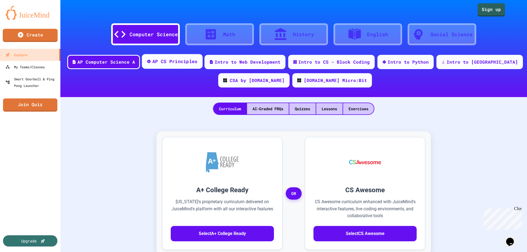
click at [185, 65] on div "AP CS Principles" at bounding box center [174, 61] width 45 height 7
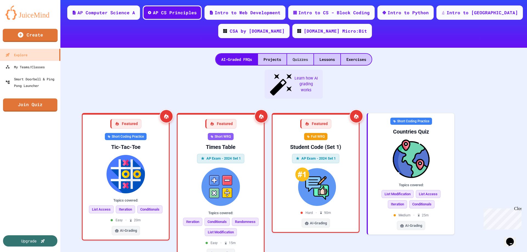
scroll to position [55, 0]
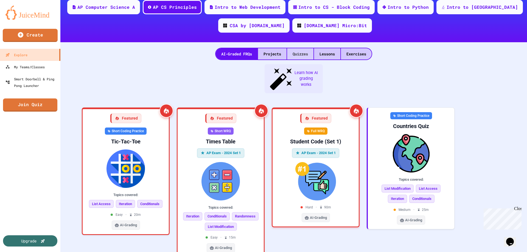
click at [296, 52] on div "Quizzes" at bounding box center [300, 53] width 26 height 11
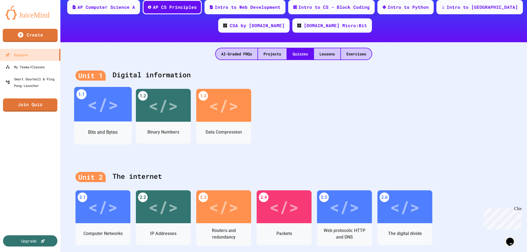
click at [88, 121] on div "</>" at bounding box center [103, 104] width 58 height 35
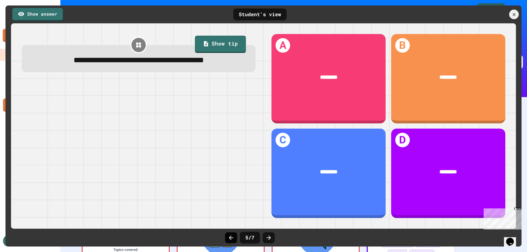
click at [230, 237] on icon at bounding box center [231, 238] width 7 height 7
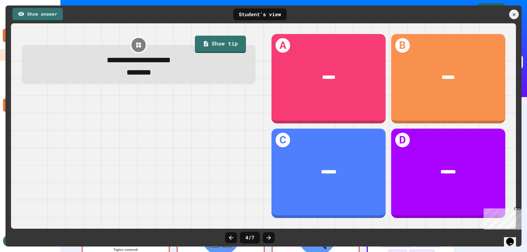
click at [230, 237] on icon at bounding box center [231, 238] width 7 height 7
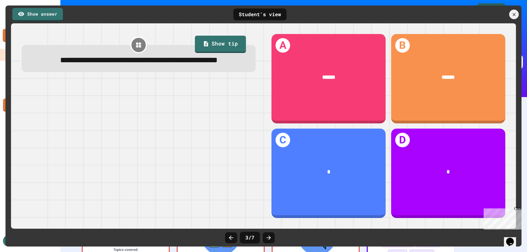
click at [230, 237] on icon at bounding box center [231, 238] width 7 height 7
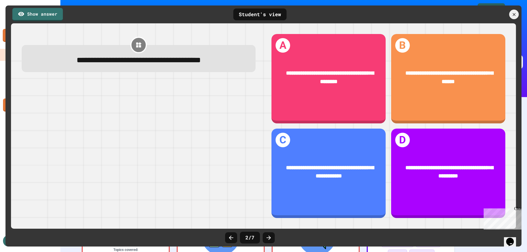
click at [230, 237] on icon at bounding box center [231, 238] width 7 height 7
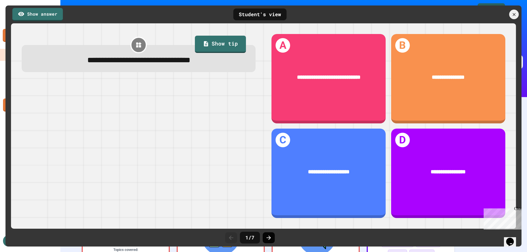
click at [271, 238] on icon at bounding box center [269, 238] width 7 height 7
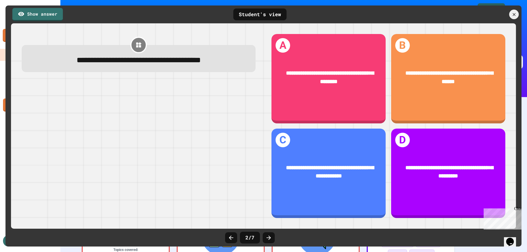
click at [271, 238] on icon at bounding box center [269, 238] width 7 height 7
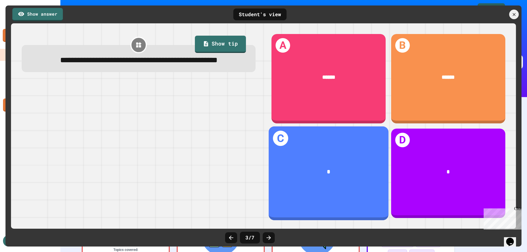
click at [305, 149] on div "C *" at bounding box center [329, 174] width 120 height 94
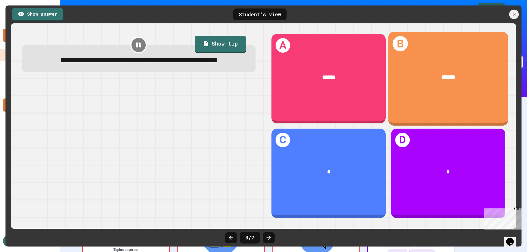
click at [411, 64] on div "******" at bounding box center [448, 78] width 120 height 32
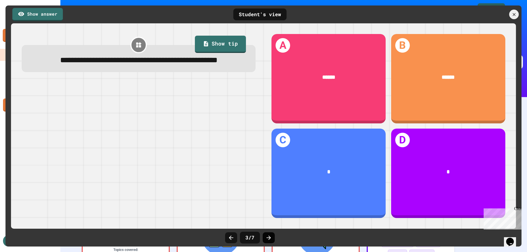
click at [269, 238] on icon at bounding box center [269, 238] width 4 height 4
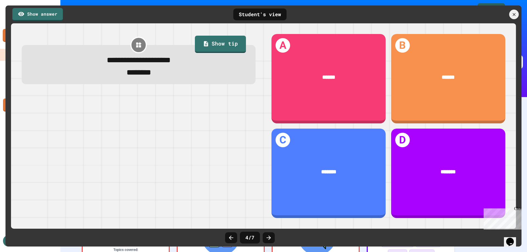
click at [269, 238] on icon at bounding box center [269, 238] width 4 height 4
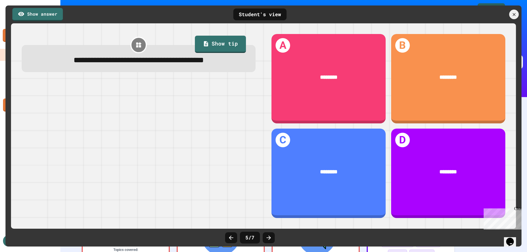
click at [269, 238] on icon at bounding box center [269, 238] width 4 height 4
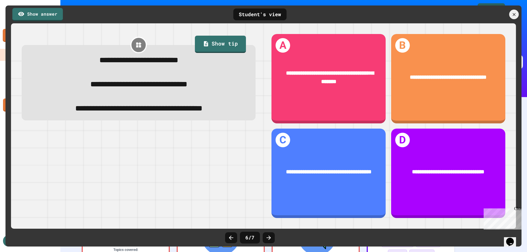
click at [269, 238] on icon at bounding box center [269, 238] width 4 height 4
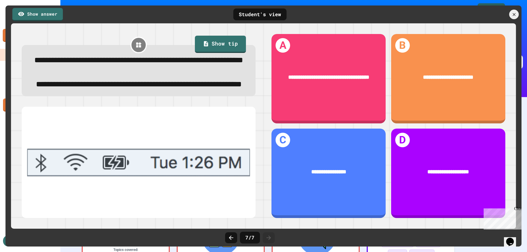
click at [269, 238] on icon at bounding box center [269, 238] width 4 height 4
click at [514, 13] on icon at bounding box center [514, 15] width 6 height 6
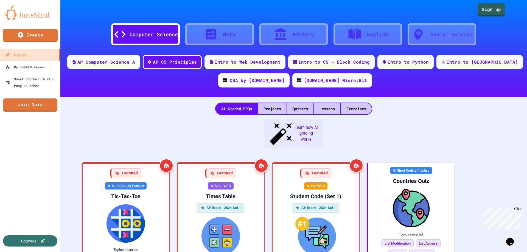
scroll to position [43, 0]
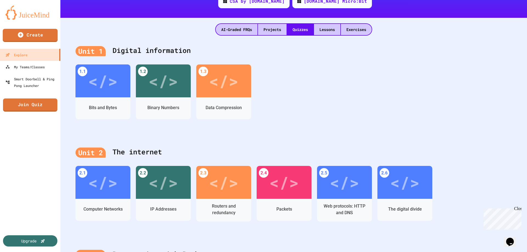
scroll to position [82, 0]
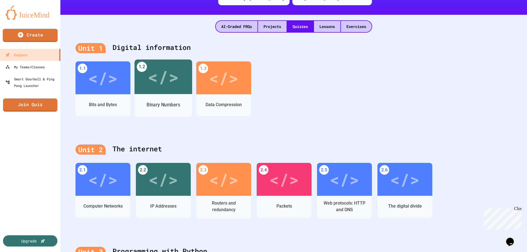
click at [164, 100] on div "Binary Numbers" at bounding box center [164, 105] width 58 height 16
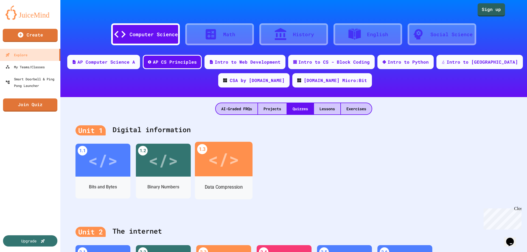
click at [216, 178] on div "Data Compression" at bounding box center [224, 188] width 58 height 23
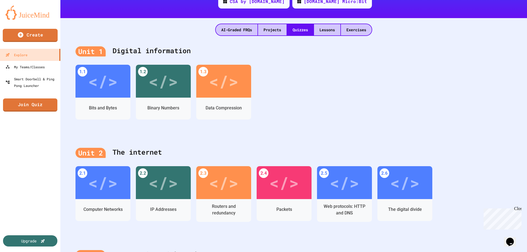
scroll to position [82, 0]
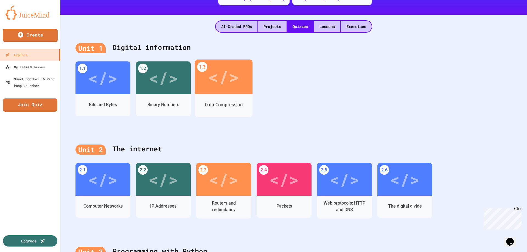
click at [226, 100] on div "Data Compression" at bounding box center [224, 105] width 58 height 16
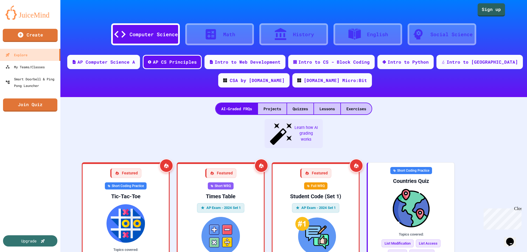
scroll to position [8, 0]
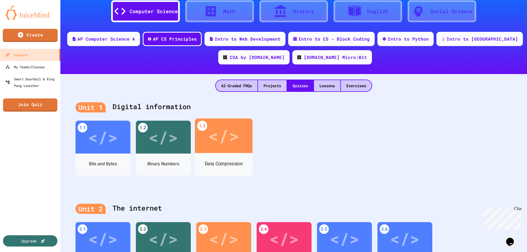
scroll to position [55, 0]
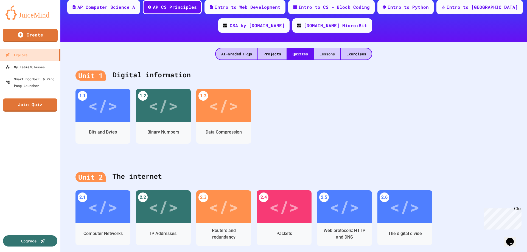
click at [322, 54] on div "Lessons" at bounding box center [327, 53] width 26 height 11
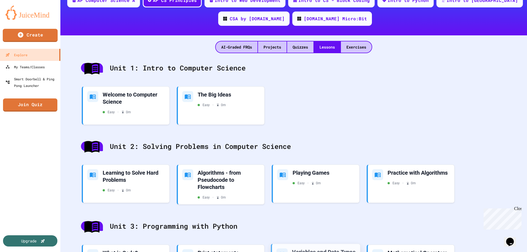
scroll to position [55, 0]
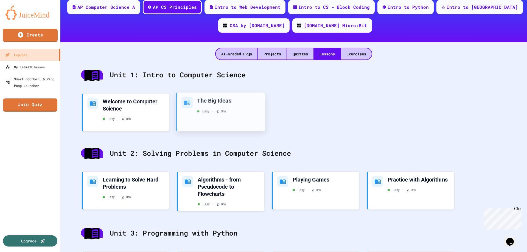
click at [202, 104] on div "The Big Ideas" at bounding box center [229, 100] width 64 height 7
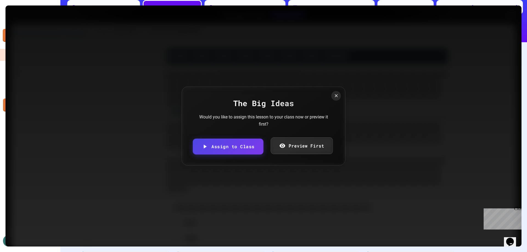
click at [289, 144] on link "Preview First" at bounding box center [302, 146] width 62 height 17
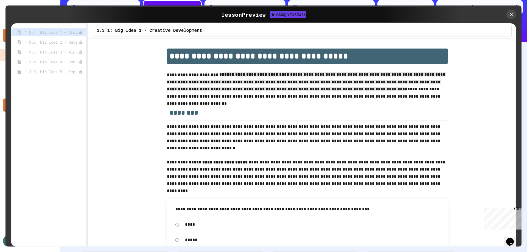
drag, startPoint x: 213, startPoint y: 72, endPoint x: 342, endPoint y: 91, distance: 130.2
click at [332, 92] on p "**********" at bounding box center [307, 86] width 281 height 30
click at [336, 124] on p "**********" at bounding box center [307, 130] width 281 height 14
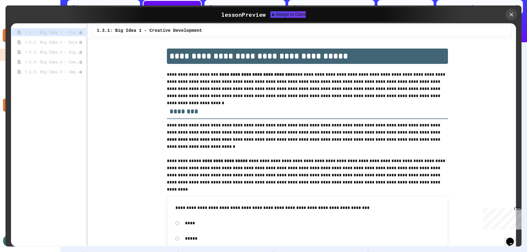
click at [512, 13] on icon at bounding box center [512, 15] width 4 height 4
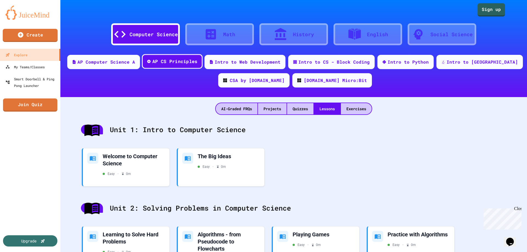
click at [179, 60] on div "AP CS Principles" at bounding box center [174, 61] width 45 height 7
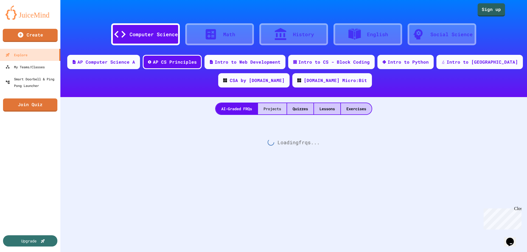
click at [265, 106] on div "Projects" at bounding box center [272, 108] width 29 height 11
click at [294, 107] on div "Quizzes" at bounding box center [300, 108] width 26 height 11
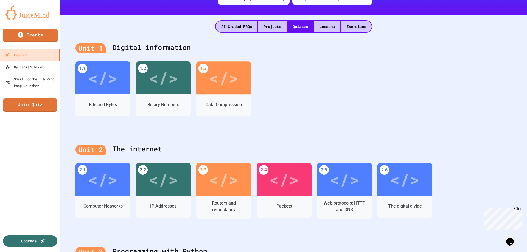
scroll to position [27, 0]
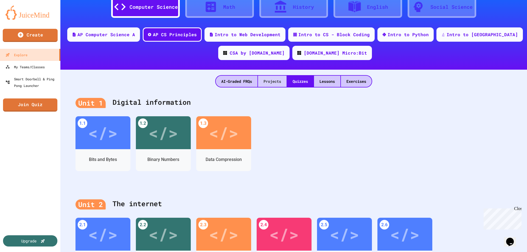
click at [265, 83] on div "Projects" at bounding box center [272, 81] width 29 height 11
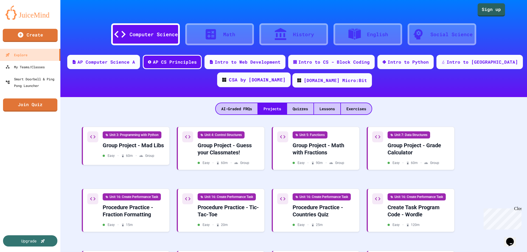
click at [263, 79] on div "CSA by [DOMAIN_NAME]" at bounding box center [257, 80] width 57 height 7
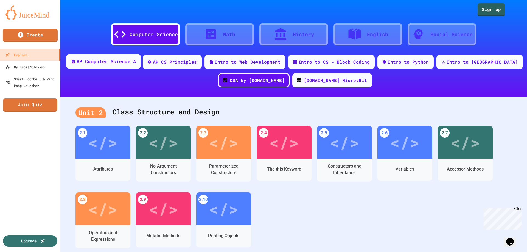
click at [110, 63] on div "AP Computer Science A" at bounding box center [106, 61] width 59 height 7
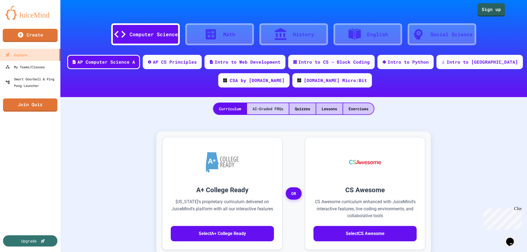
click at [261, 110] on div "AI-Graded FRQs" at bounding box center [268, 108] width 42 height 11
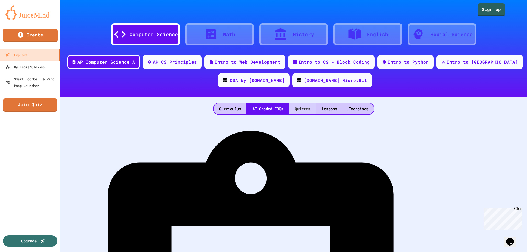
click at [300, 108] on div "Quizzes" at bounding box center [303, 108] width 26 height 11
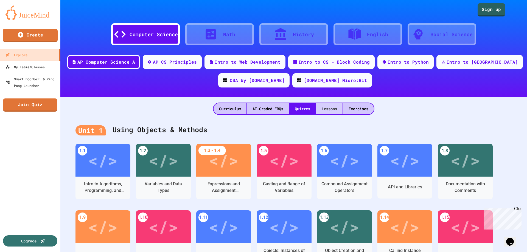
click at [326, 108] on div "Lessons" at bounding box center [329, 108] width 26 height 11
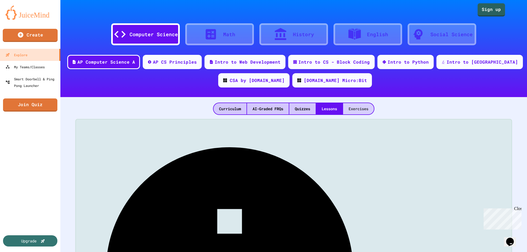
click at [361, 107] on div "Exercises" at bounding box center [358, 108] width 31 height 11
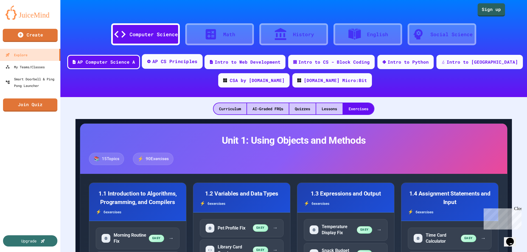
click at [193, 61] on div "AP CS Principles" at bounding box center [174, 61] width 45 height 7
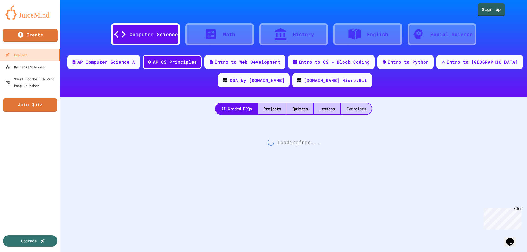
click at [355, 108] on div "Exercises" at bounding box center [356, 108] width 31 height 11
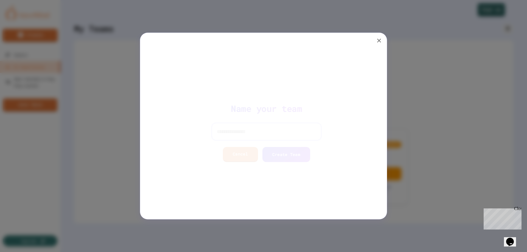
click at [242, 133] on input at bounding box center [264, 132] width 110 height 18
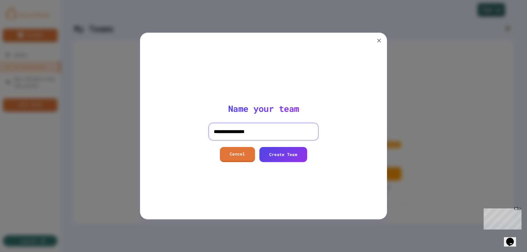
type input "**********"
click at [293, 160] on link "Create Team" at bounding box center [284, 154] width 48 height 15
click at [256, 128] on input at bounding box center [264, 132] width 110 height 18
click at [380, 42] on icon "button" at bounding box center [379, 41] width 4 height 4
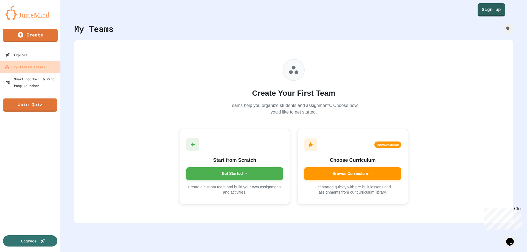
click at [47, 65] on link "My Teams/Classes" at bounding box center [30, 67] width 62 height 12
click at [35, 53] on link "Explore" at bounding box center [30, 55] width 62 height 12
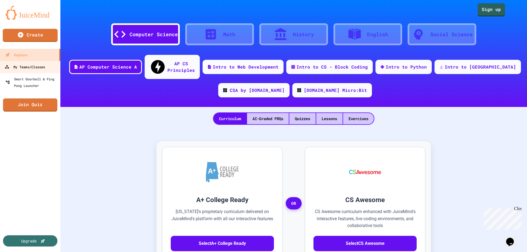
click at [34, 71] on link "My Teams/Classes" at bounding box center [30, 67] width 62 height 12
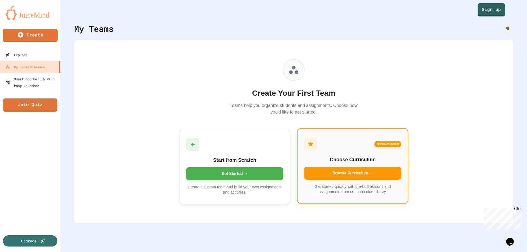
click at [364, 173] on div "Browse Curriculum →" at bounding box center [352, 173] width 97 height 13
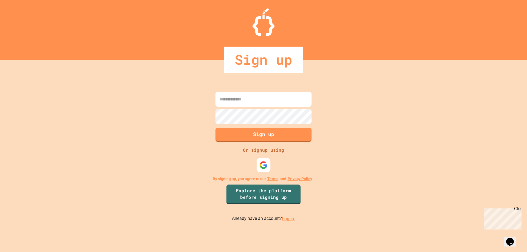
click at [260, 165] on img at bounding box center [264, 165] width 8 height 8
click at [233, 101] on input at bounding box center [264, 99] width 96 height 15
type input "**********"
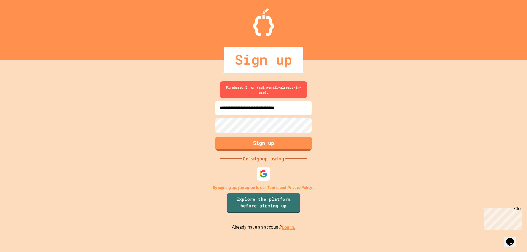
click at [284, 227] on link "Log in." at bounding box center [288, 227] width 13 height 5
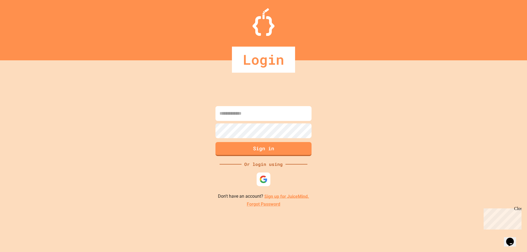
drag, startPoint x: 249, startPoint y: 107, endPoint x: 249, endPoint y: 113, distance: 5.8
click at [249, 110] on input at bounding box center [264, 113] width 96 height 15
click at [250, 113] on input at bounding box center [264, 113] width 96 height 15
type input "**********"
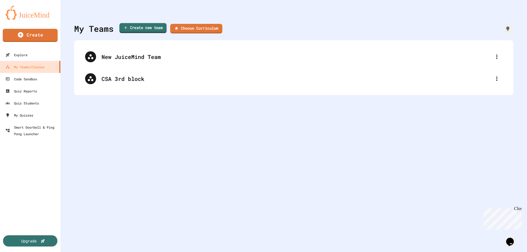
click at [145, 31] on link "Create new team" at bounding box center [142, 28] width 47 height 10
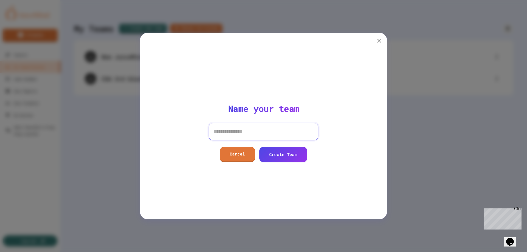
click at [244, 126] on input at bounding box center [264, 132] width 110 height 18
type input "**********"
click at [281, 154] on link "Create Team" at bounding box center [283, 154] width 42 height 16
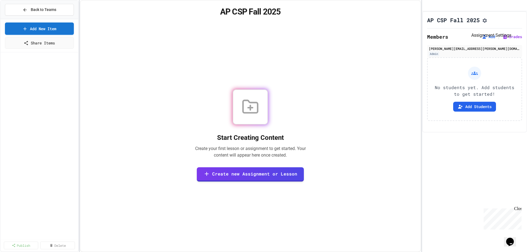
click at [487, 23] on icon "Assignment Settings" at bounding box center [484, 20] width 5 height 5
click at [29, 27] on link "Add New Item" at bounding box center [39, 28] width 68 height 13
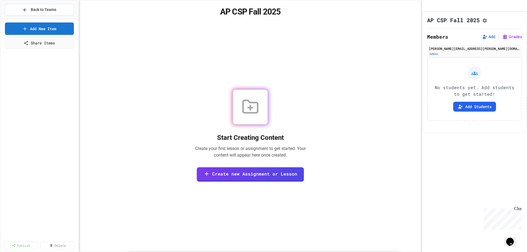
select select "*******"
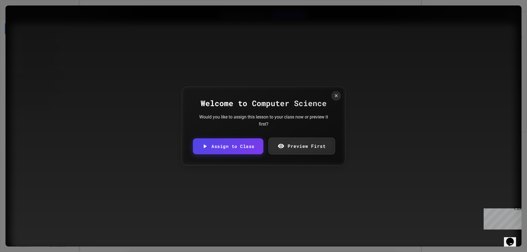
click at [280, 144] on icon at bounding box center [281, 146] width 7 height 7
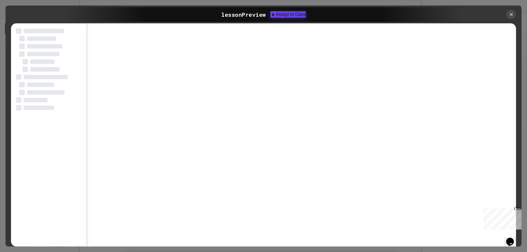
click at [518, 210] on div "Close" at bounding box center [517, 210] width 7 height 7
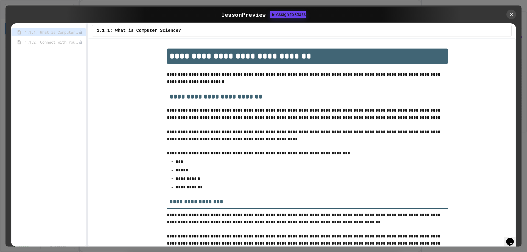
click at [206, 92] on h2 "**********" at bounding box center [307, 94] width 281 height 19
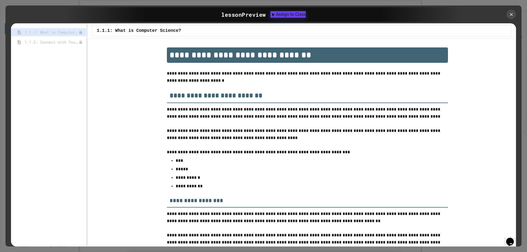
scroll to position [0, 0]
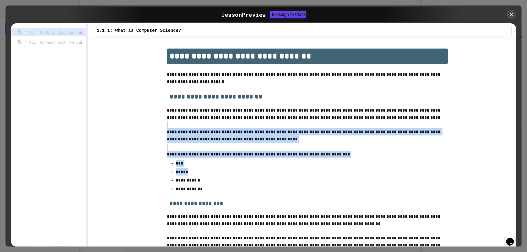
drag, startPoint x: 192, startPoint y: 126, endPoint x: 316, endPoint y: 170, distance: 131.6
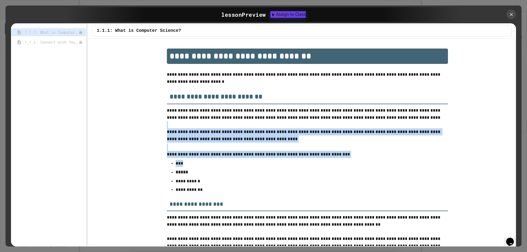
click at [318, 173] on p "*****" at bounding box center [308, 173] width 264 height 8
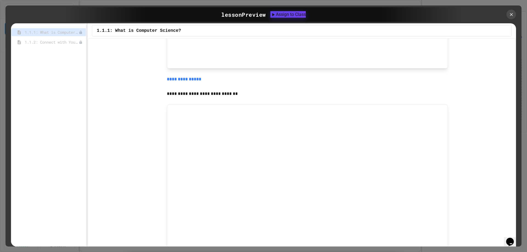
scroll to position [494, 0]
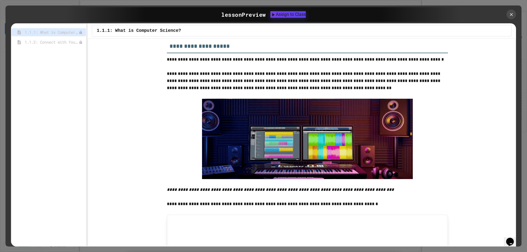
click at [266, 151] on img at bounding box center [307, 139] width 211 height 80
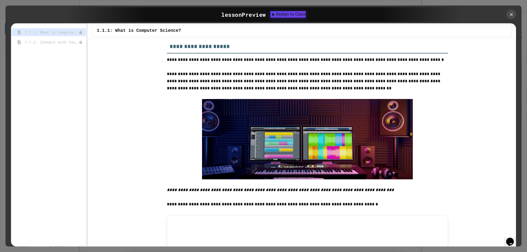
drag, startPoint x: 326, startPoint y: 150, endPoint x: 244, endPoint y: 147, distance: 81.6
click at [244, 147] on img at bounding box center [307, 139] width 211 height 80
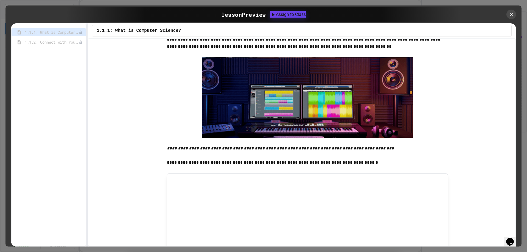
scroll to position [766, 0]
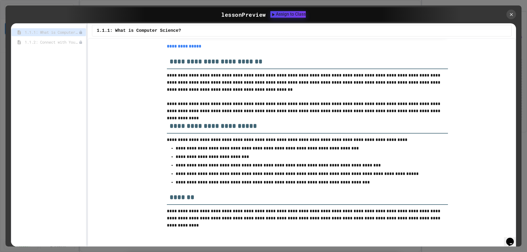
scroll to position [2199, 0]
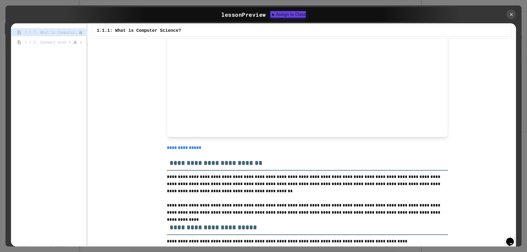
click at [59, 42] on span "1.1.2: Connect with Your World" at bounding box center [49, 42] width 49 height 6
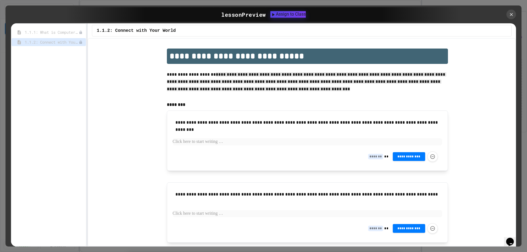
drag, startPoint x: 203, startPoint y: 72, endPoint x: 307, endPoint y: 88, distance: 105.0
click at [307, 88] on p "**********" at bounding box center [307, 82] width 281 height 23
click at [335, 90] on p "**********" at bounding box center [307, 82] width 281 height 23
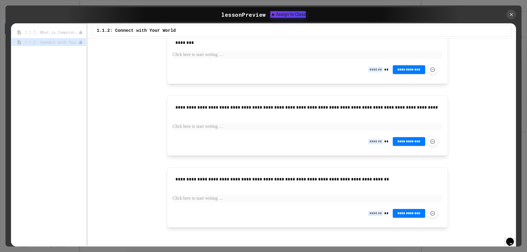
scroll to position [93, 0]
click at [511, 15] on icon at bounding box center [512, 15] width 6 height 6
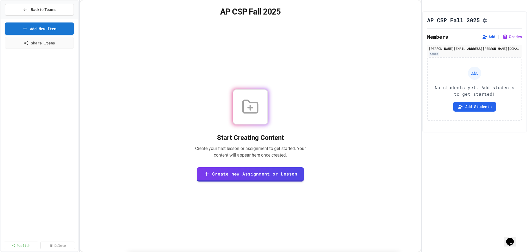
scroll to position [192, 0]
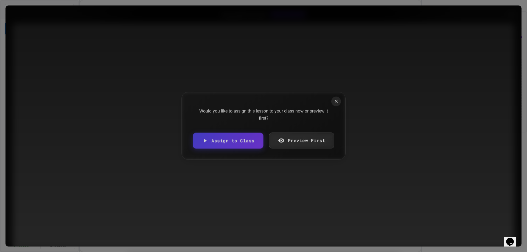
click at [277, 139] on link "Preview First" at bounding box center [302, 141] width 66 height 16
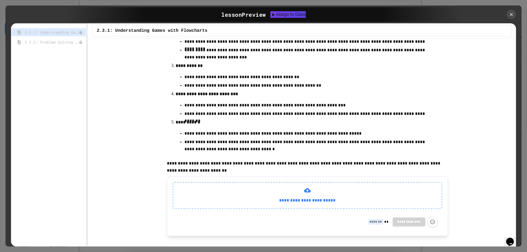
scroll to position [182, 0]
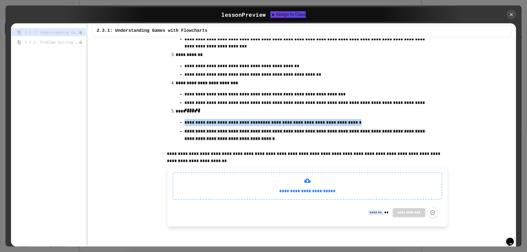
drag, startPoint x: 249, startPoint y: 120, endPoint x: 292, endPoint y: 140, distance: 47.2
click at [292, 140] on ul "**********" at bounding box center [308, 130] width 264 height 25
click at [313, 138] on p "**********" at bounding box center [308, 135] width 246 height 15
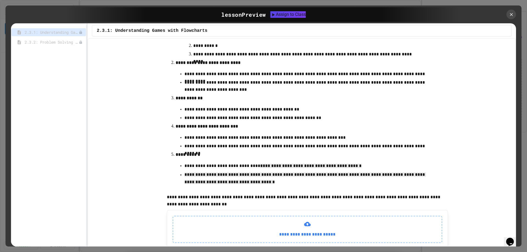
scroll to position [127, 0]
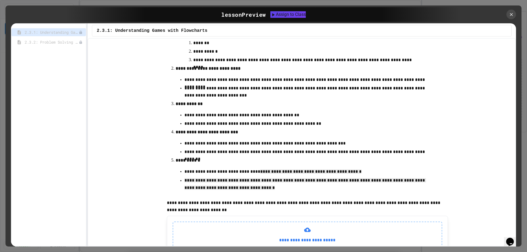
click at [316, 138] on li "**********" at bounding box center [308, 142] width 264 height 28
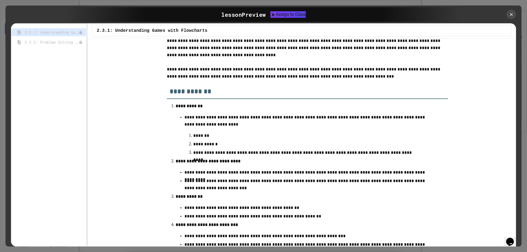
scroll to position [17, 0]
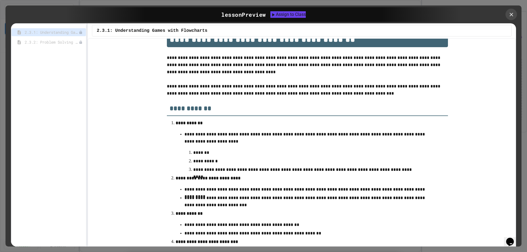
click at [513, 13] on icon at bounding box center [512, 15] width 6 height 6
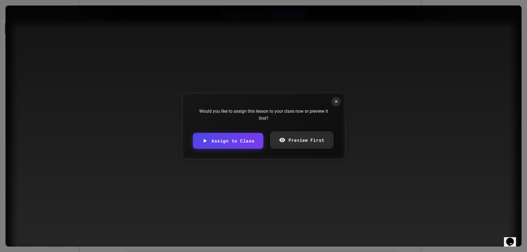
click at [300, 140] on link "Preview First" at bounding box center [301, 140] width 63 height 17
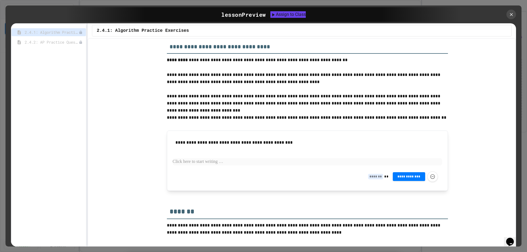
scroll to position [715, 0]
click at [516, 15] on div at bounding box center [511, 14] width 11 height 11
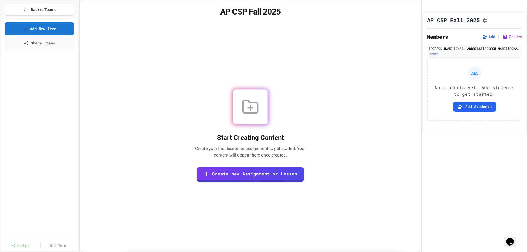
scroll to position [1593, 0]
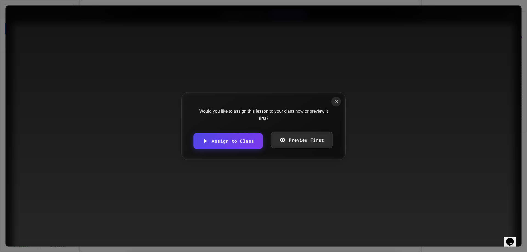
click at [286, 138] on link "Preview First" at bounding box center [302, 140] width 62 height 17
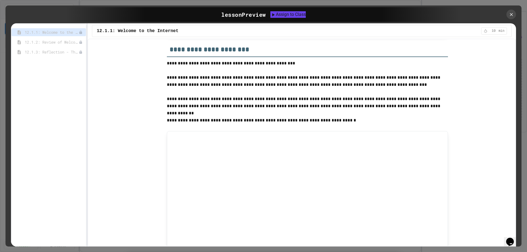
scroll to position [687, 0]
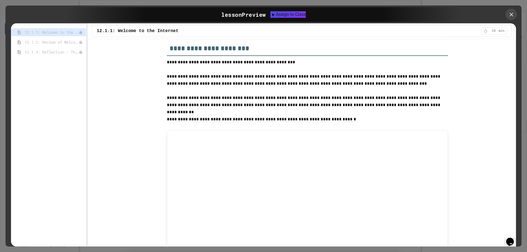
click at [512, 14] on icon at bounding box center [512, 15] width 4 height 4
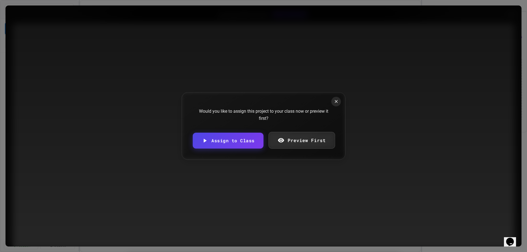
click at [323, 138] on link "Preview First" at bounding box center [302, 140] width 66 height 17
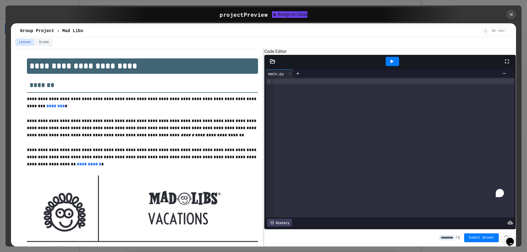
click at [328, 104] on div "To enrich screen reader interactions, please activate Accessibility in Grammarl…" at bounding box center [394, 148] width 241 height 140
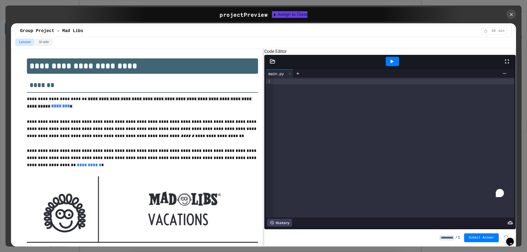
drag, startPoint x: 77, startPoint y: 96, endPoint x: 82, endPoint y: 104, distance: 9.8
click at [82, 105] on p "**********" at bounding box center [142, 107] width 231 height 23
click at [84, 105] on p "**********" at bounding box center [142, 107] width 231 height 23
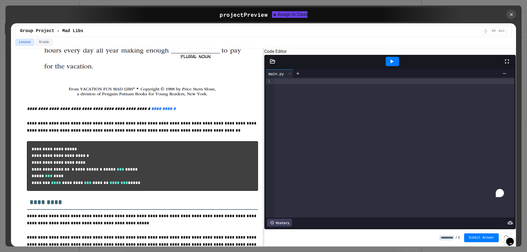
scroll to position [439, 0]
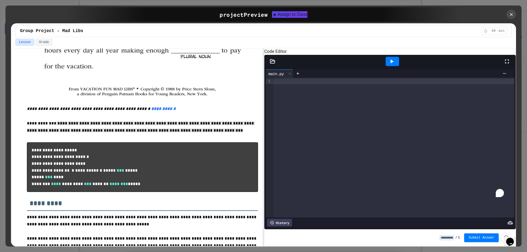
drag, startPoint x: 54, startPoint y: 115, endPoint x: 205, endPoint y: 123, distance: 151.0
click at [205, 123] on p "**********" at bounding box center [142, 127] width 231 height 15
click at [197, 159] on pre "**********" at bounding box center [142, 168] width 231 height 50
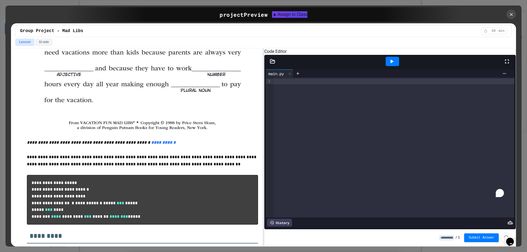
scroll to position [333, 0]
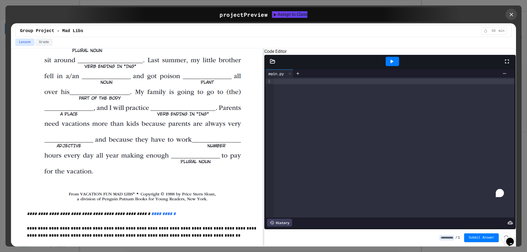
click at [514, 17] on icon at bounding box center [512, 15] width 6 height 6
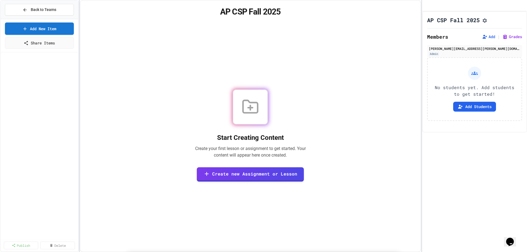
scroll to position [0, 0]
click at [170, 149] on div at bounding box center [263, 126] width 527 height 252
click at [33, 9] on span "Back to Teams" at bounding box center [44, 10] width 26 height 6
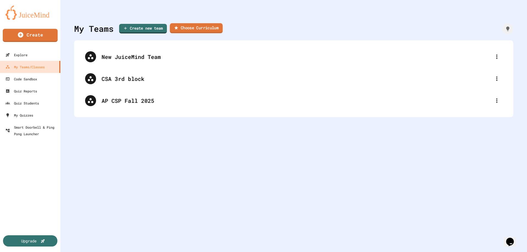
click at [205, 27] on link "Choose Curriculum" at bounding box center [196, 28] width 53 height 10
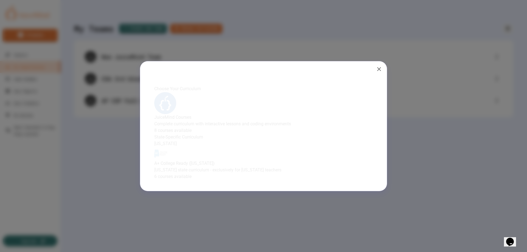
click at [248, 114] on h4 "JuiceMind Courses" at bounding box center [263, 117] width 225 height 7
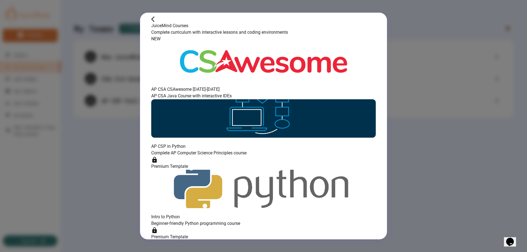
scroll to position [55, 0]
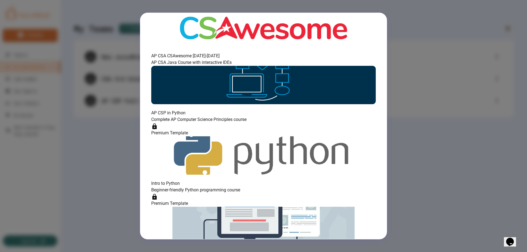
click at [319, 123] on div "Premium Template" at bounding box center [263, 129] width 225 height 13
click at [184, 47] on img at bounding box center [263, 28] width 225 height 38
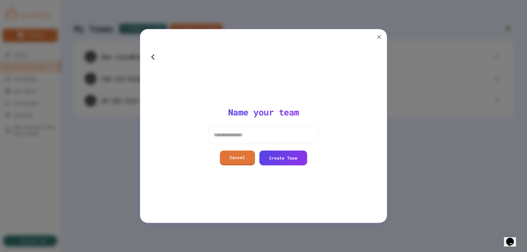
scroll to position [0, 0]
click at [155, 54] on icon "button" at bounding box center [152, 56] width 3 height 5
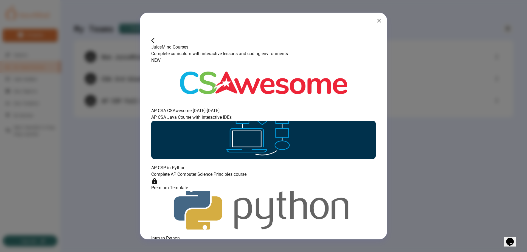
click at [225, 121] on p "AP CSA Java Course with interactive IDEs" at bounding box center [263, 117] width 225 height 7
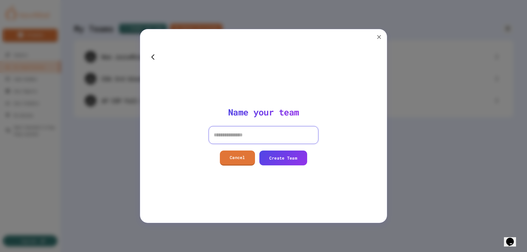
click at [247, 130] on input at bounding box center [264, 135] width 110 height 18
type input "***"
click at [279, 158] on link "Create Team" at bounding box center [283, 158] width 47 height 16
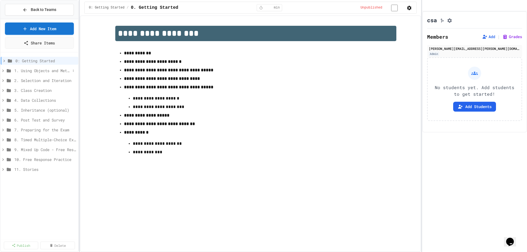
click at [35, 69] on span "1. Using Objects and Methods" at bounding box center [42, 71] width 56 height 6
click at [32, 80] on span "1.1. Introduction to Algorithms, Programming, and Compilers" at bounding box center [41, 81] width 49 height 6
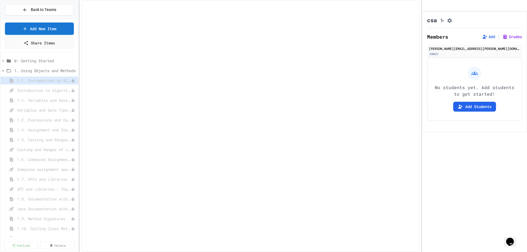
select select "***"
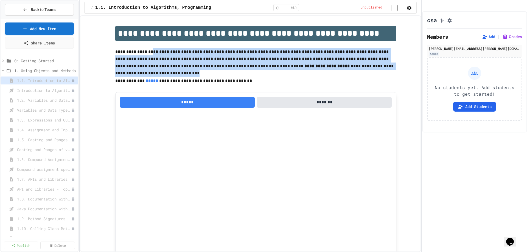
drag, startPoint x: 210, startPoint y: 53, endPoint x: 366, endPoint y: 68, distance: 157.0
click at [365, 67] on p "**********" at bounding box center [255, 59] width 281 height 22
click at [364, 77] on p "To enrich screen reader interactions, please activate Accessibility in Grammarl…" at bounding box center [255, 73] width 281 height 7
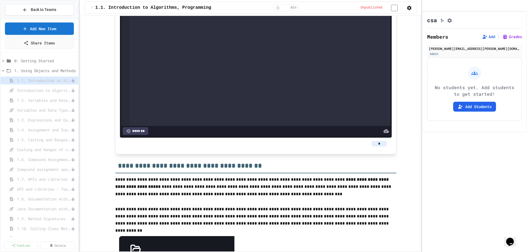
scroll to position [934, 0]
